Goal: Check status: Check status

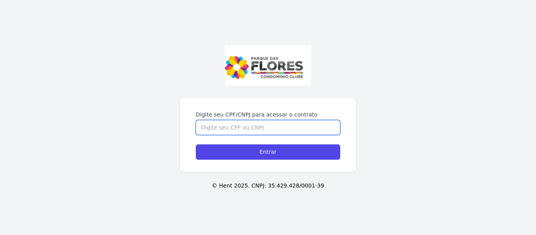
click at [302, 129] on input "Digite seu CPF/CNPJ para acessar o contrato" at bounding box center [268, 127] width 144 height 15
type input "41669297802"
click at [196, 144] on input "Entrar" at bounding box center [268, 151] width 144 height 15
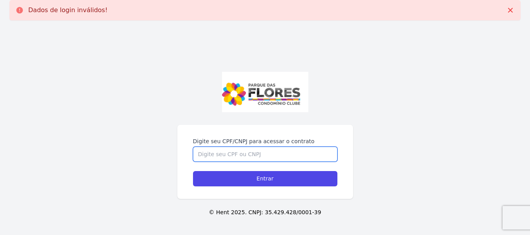
click at [207, 151] on input "Digite seu CPF/CNPJ para acessar o contrato" at bounding box center [265, 154] width 144 height 15
type input "416.692.978-02"
click at [193, 171] on input "Entrar" at bounding box center [265, 178] width 144 height 15
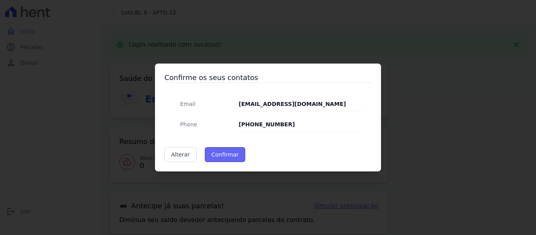
click at [216, 154] on button "Confirmar" at bounding box center [225, 154] width 41 height 15
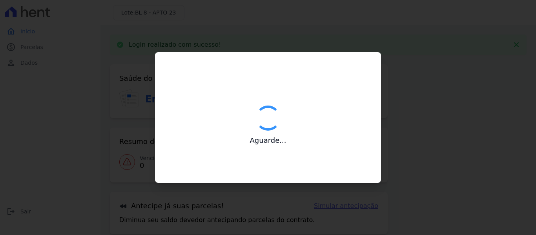
type input "Contatos confirmados com sucesso."
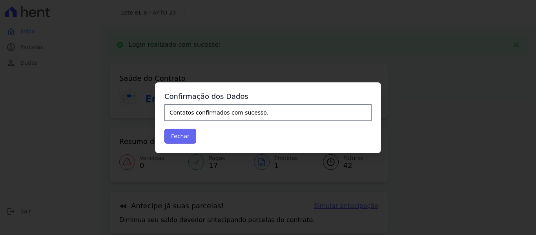
click at [187, 135] on button "Fechar" at bounding box center [180, 136] width 32 height 15
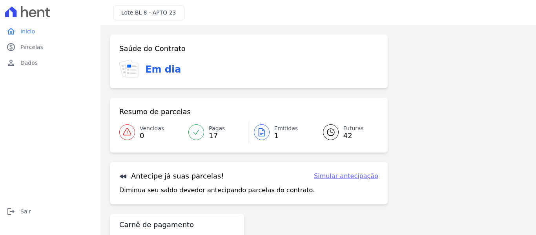
click at [196, 131] on icon at bounding box center [196, 132] width 8 height 8
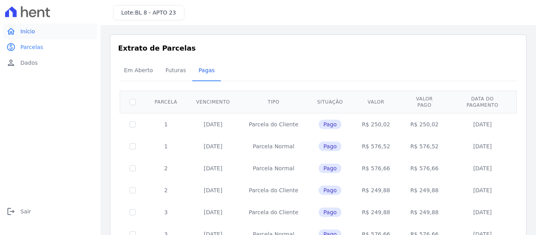
click at [24, 32] on span "Início" at bounding box center [27, 31] width 15 height 8
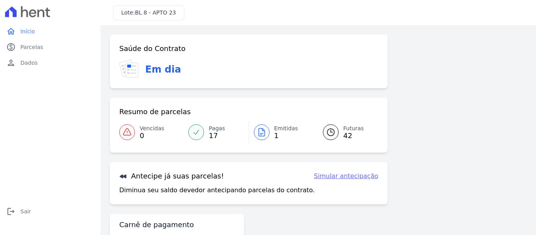
click at [281, 135] on span "1" at bounding box center [286, 136] width 24 height 6
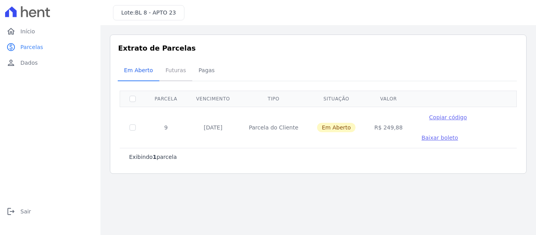
click at [171, 73] on span "Futuras" at bounding box center [176, 70] width 30 height 16
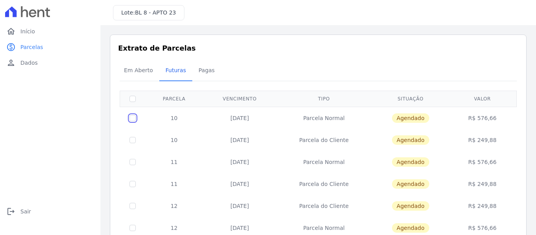
click at [133, 119] on input "checkbox" at bounding box center [133, 118] width 6 height 6
checkbox input "true"
click at [133, 136] on td at bounding box center [133, 140] width 26 height 22
click at [132, 143] on input "checkbox" at bounding box center [133, 140] width 6 height 6
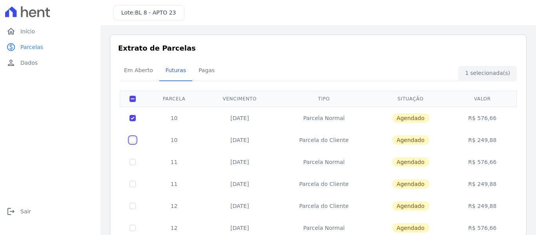
checkbox input "true"
click at [400, 119] on span "Agendado" at bounding box center [410, 117] width 37 height 9
click at [454, 117] on td "R$ 576,66" at bounding box center [483, 118] width 66 height 22
click at [481, 117] on td "R$ 576,66" at bounding box center [483, 118] width 66 height 22
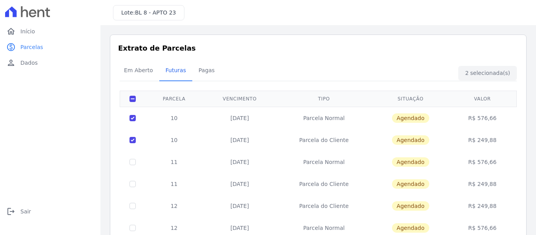
click at [482, 138] on td "R$ 249,88" at bounding box center [483, 140] width 66 height 22
click at [347, 142] on td "Parcela do Cliente" at bounding box center [323, 140] width 95 height 22
drag, startPoint x: 261, startPoint y: 139, endPoint x: 254, endPoint y: 137, distance: 7.2
click at [254, 137] on td "10/09/2025" at bounding box center [239, 140] width 73 height 22
click at [244, 139] on td "10/09/2025" at bounding box center [239, 140] width 73 height 22
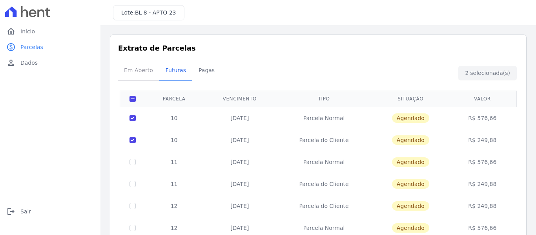
click at [127, 71] on span "Em Aberto" at bounding box center [138, 70] width 38 height 16
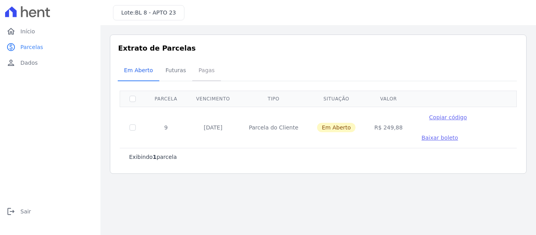
click at [206, 69] on span "Pagas" at bounding box center [207, 70] width 26 height 16
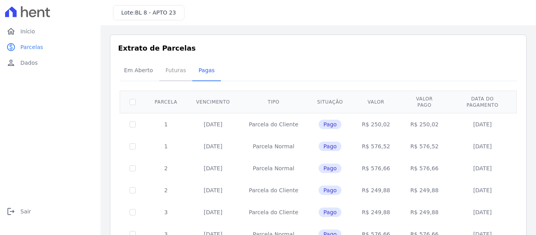
click at [177, 71] on span "Futuras" at bounding box center [176, 70] width 30 height 16
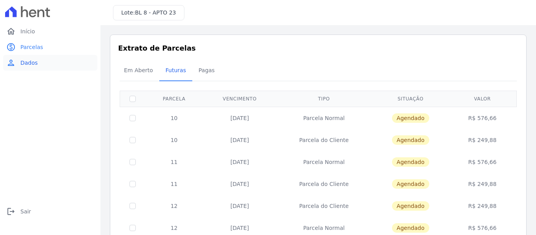
click at [35, 62] on span "Dados" at bounding box center [28, 63] width 17 height 8
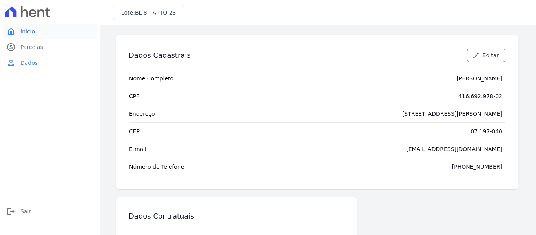
click at [38, 26] on link "home Início" at bounding box center [50, 32] width 94 height 16
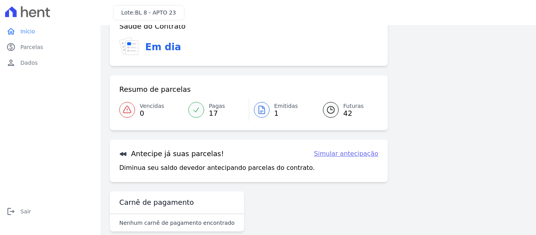
scroll to position [35, 0]
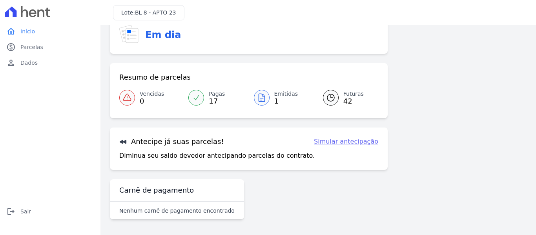
click at [329, 142] on link "Simular antecipação" at bounding box center [346, 141] width 64 height 9
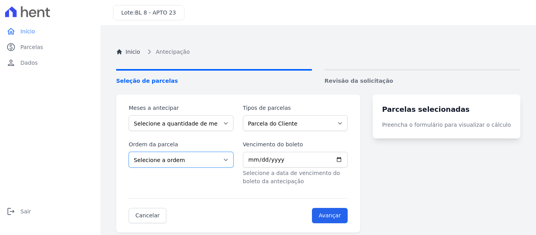
click at [215, 164] on select "Selecione a ordem Últimas parcelas Primeiras parcelas" at bounding box center [181, 160] width 105 height 16
click at [112, 141] on div "Inicio Antecipação Seleção de parcelas Revisão da solicitação Meses a antecipar…" at bounding box center [318, 152] width 417 height 235
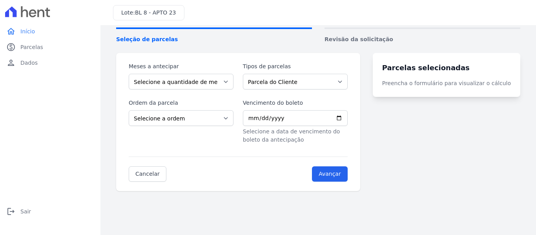
scroll to position [44, 0]
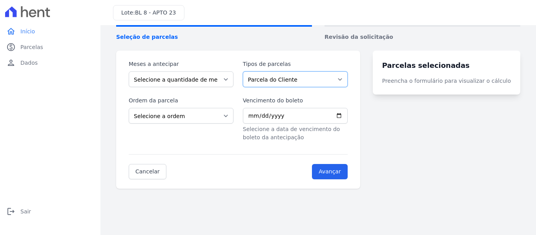
click at [282, 82] on select "Parcela do Cliente Parcela Normal" at bounding box center [295, 79] width 105 height 16
click at [282, 79] on select "Parcela do Cliente Parcela Normal" at bounding box center [295, 79] width 105 height 16
click at [26, 60] on span "Dados" at bounding box center [28, 63] width 17 height 8
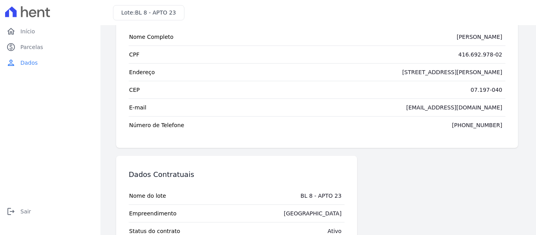
scroll to position [88, 0]
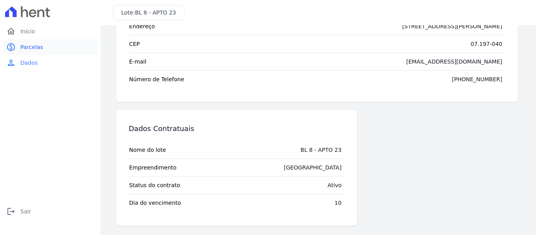
click at [32, 54] on link "paid Parcelas" at bounding box center [50, 47] width 94 height 16
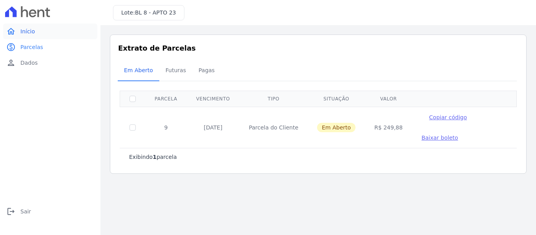
click at [36, 33] on link "home Início" at bounding box center [50, 32] width 94 height 16
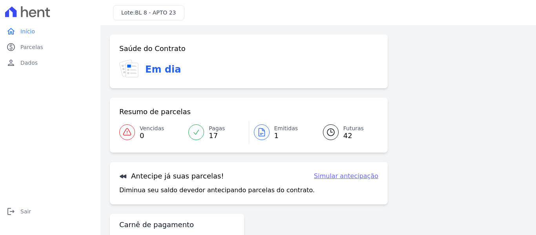
scroll to position [35, 0]
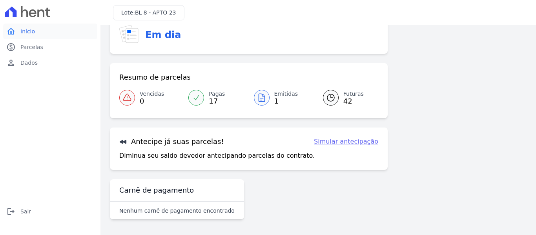
click at [32, 26] on link "home Início" at bounding box center [50, 32] width 94 height 16
drag, startPoint x: 189, startPoint y: 203, endPoint x: 161, endPoint y: 186, distance: 33.1
click at [189, 204] on div "Nenhum carnê de pagamento encontrado" at bounding box center [177, 210] width 134 height 17
click at [160, 185] on div "Carnê de pagamento" at bounding box center [177, 190] width 134 height 23
click at [123, 98] on icon at bounding box center [126, 97] width 9 height 9
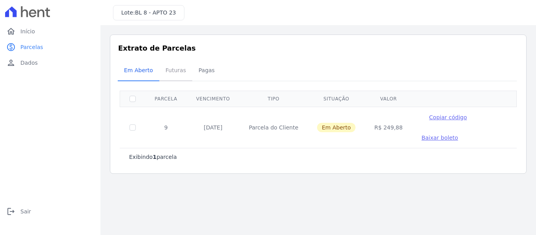
click at [170, 71] on span "Futuras" at bounding box center [176, 70] width 30 height 16
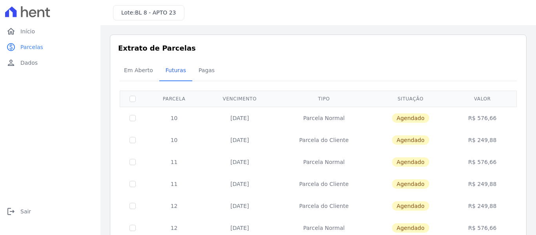
click at [246, 119] on td "10/09/2025" at bounding box center [239, 118] width 73 height 22
click at [135, 115] on input "checkbox" at bounding box center [133, 118] width 6 height 6
checkbox input "true"
click at [132, 143] on input "checkbox" at bounding box center [133, 140] width 6 height 6
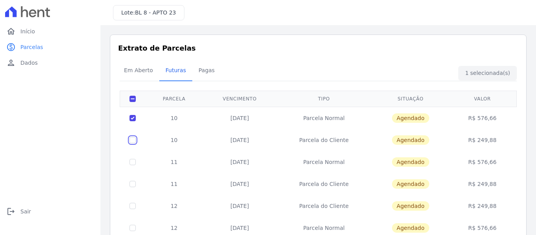
checkbox input "true"
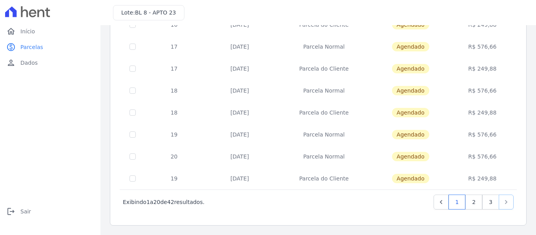
click at [505, 203] on icon "Next" at bounding box center [506, 202] width 2 height 4
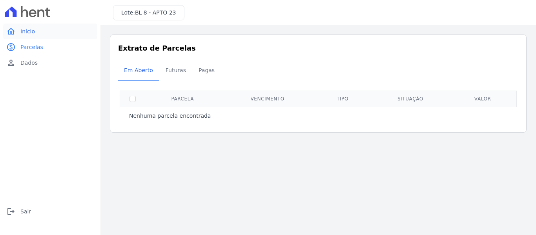
click at [52, 31] on link "home Início" at bounding box center [50, 32] width 94 height 16
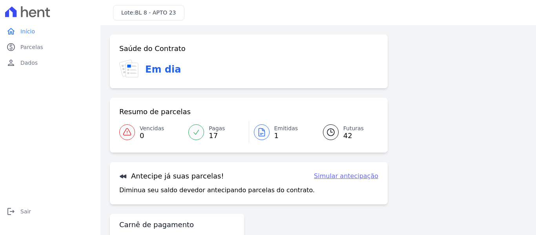
click at [148, 11] on span "BL 8 - APTO 23" at bounding box center [155, 12] width 41 height 6
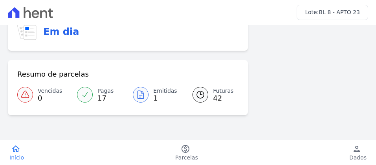
scroll to position [150, 0]
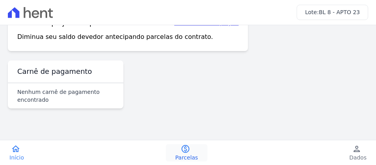
click at [187, 152] on icon "paid" at bounding box center [185, 148] width 9 height 9
